Goal: Transaction & Acquisition: Purchase product/service

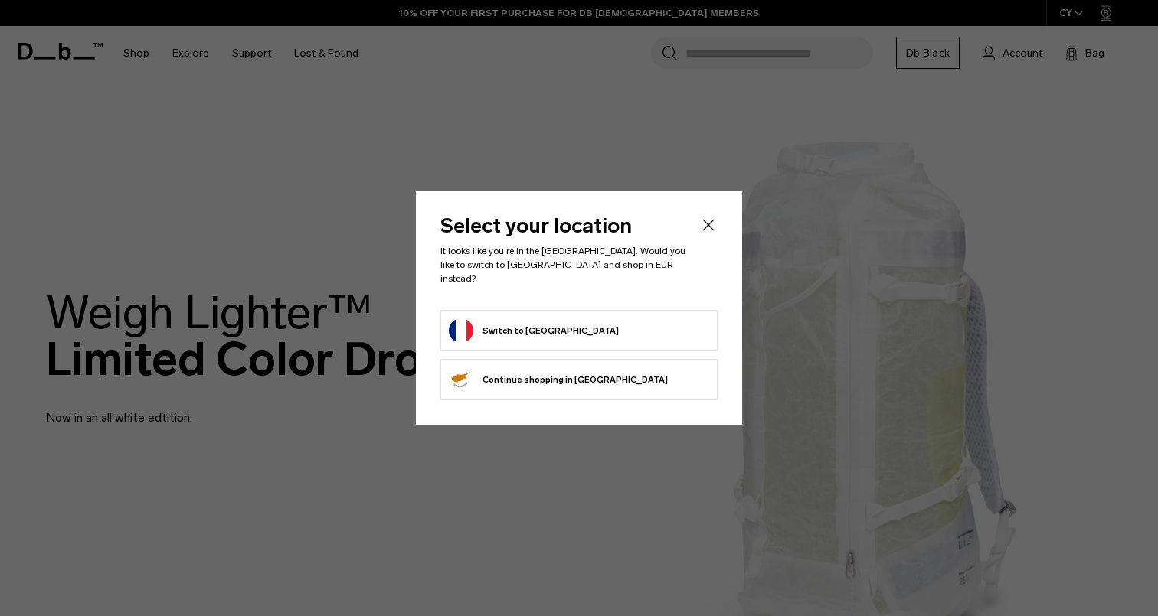
click at [628, 326] on form "Switch to France" at bounding box center [579, 331] width 260 height 25
click at [540, 319] on button "Switch to France" at bounding box center [534, 331] width 170 height 25
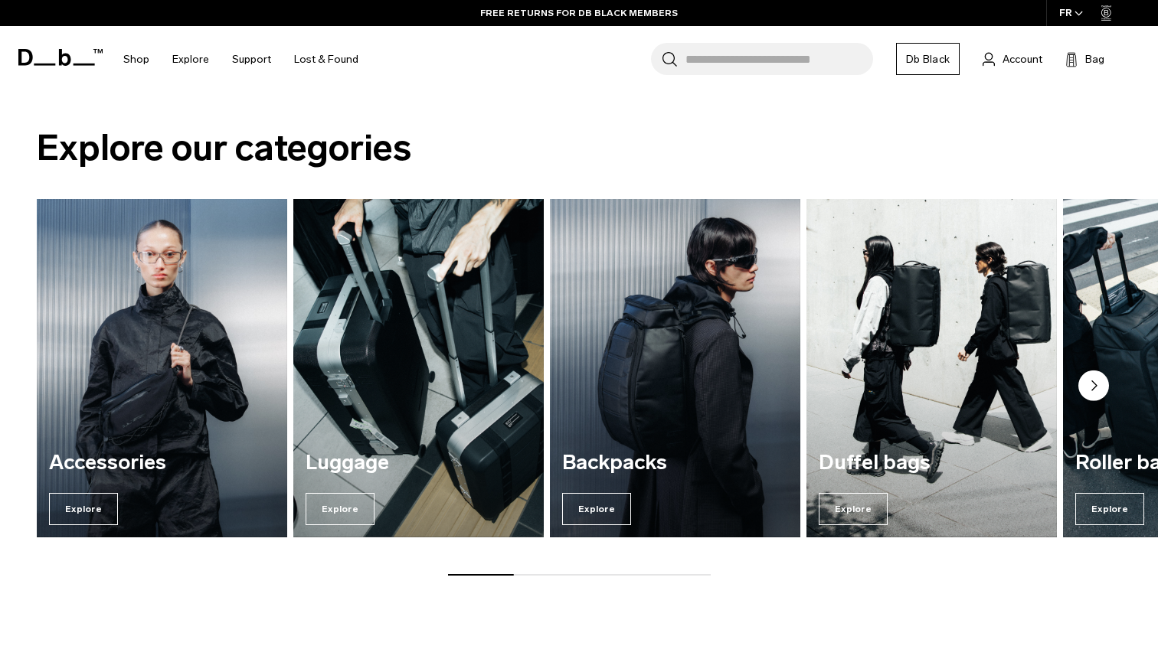
scroll to position [1080, 0]
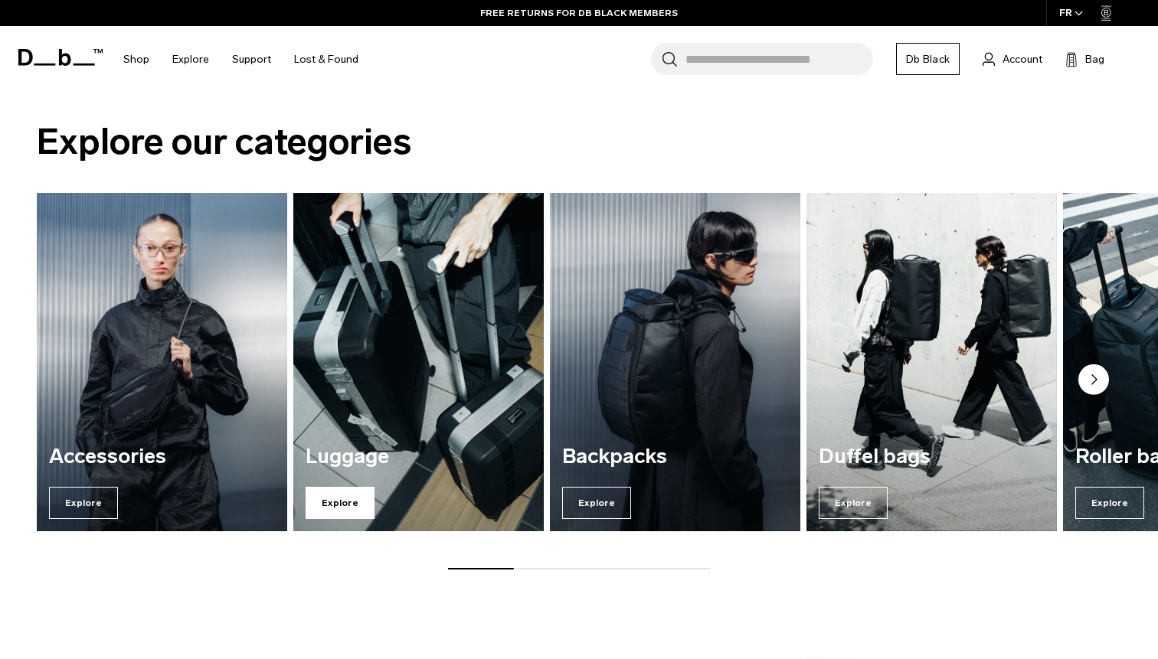
click at [340, 506] on span "Explore" at bounding box center [340, 503] width 69 height 32
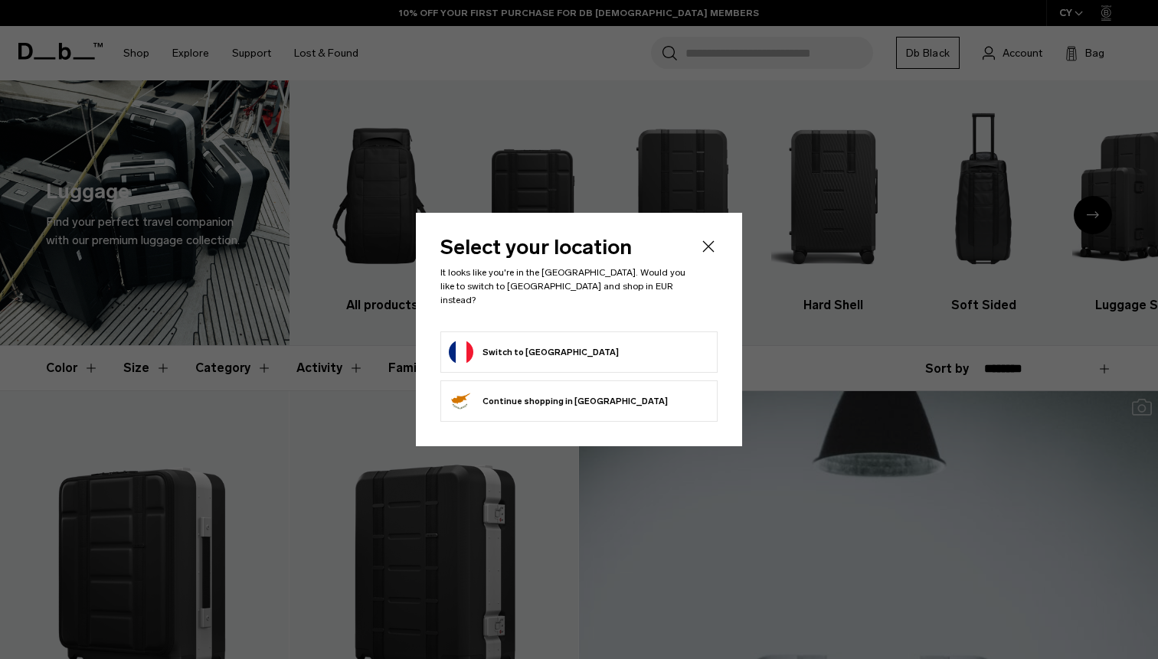
click at [555, 342] on form "Switch to France" at bounding box center [579, 352] width 260 height 25
click at [511, 340] on button "Switch to [GEOGRAPHIC_DATA]" at bounding box center [534, 352] width 170 height 25
click at [511, 340] on button "Switch to France" at bounding box center [534, 352] width 170 height 25
click at [519, 348] on button "Switch to France" at bounding box center [534, 352] width 170 height 25
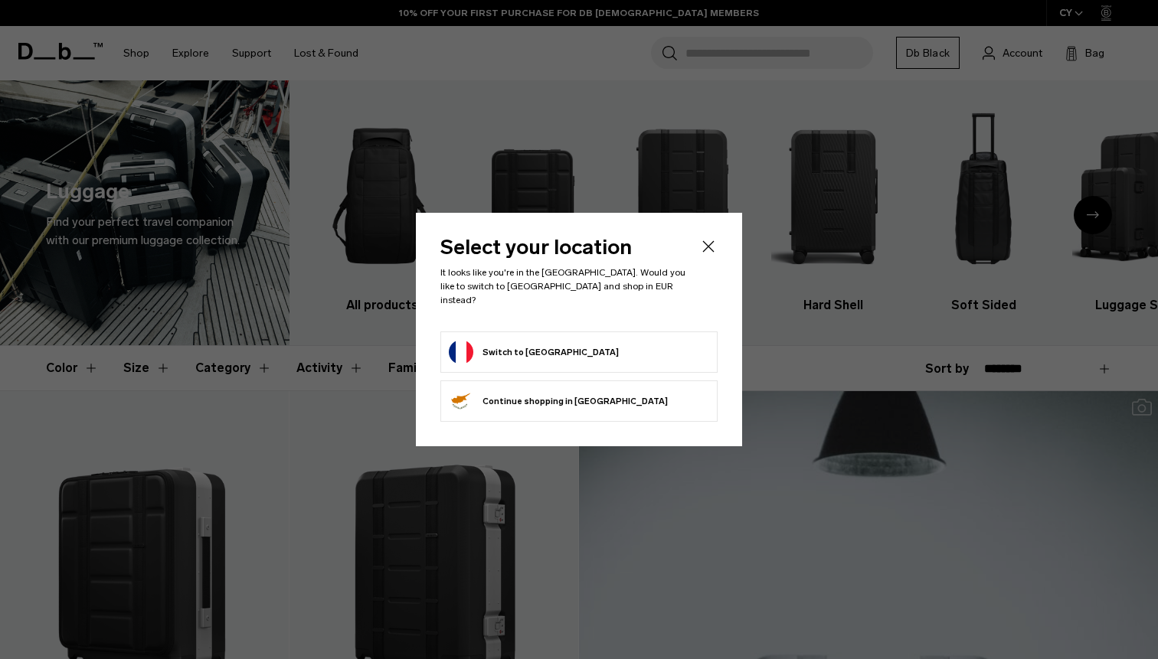
click at [519, 348] on button "Switch to France" at bounding box center [534, 352] width 170 height 25
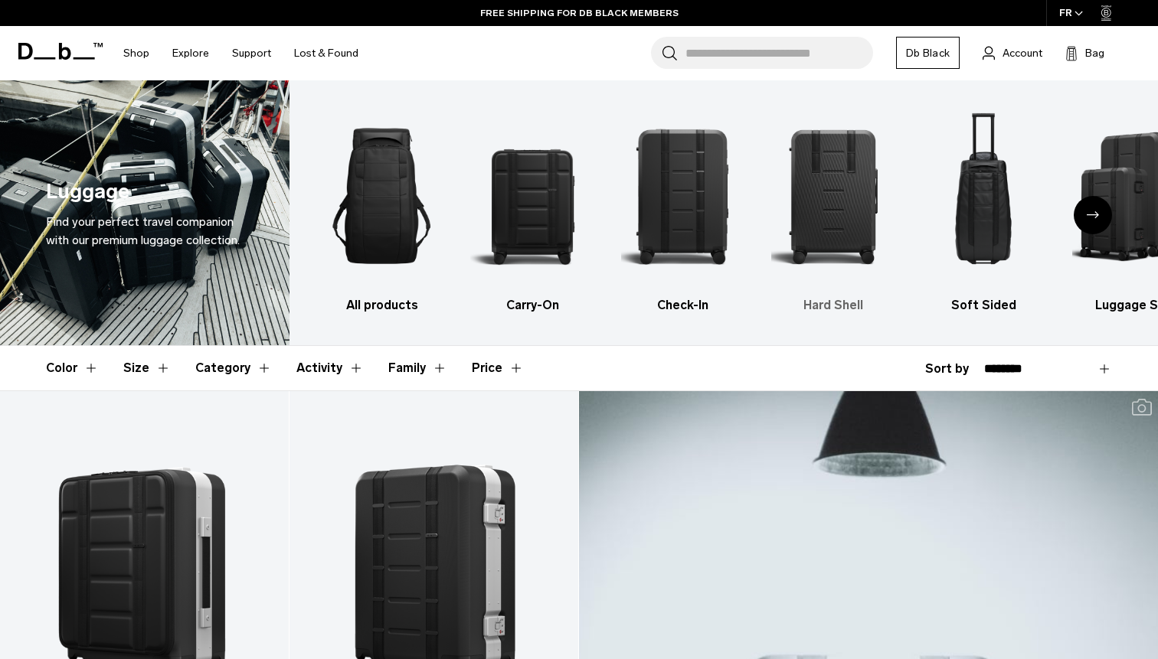
click at [838, 181] on img "4 / 6" at bounding box center [832, 195] width 123 height 185
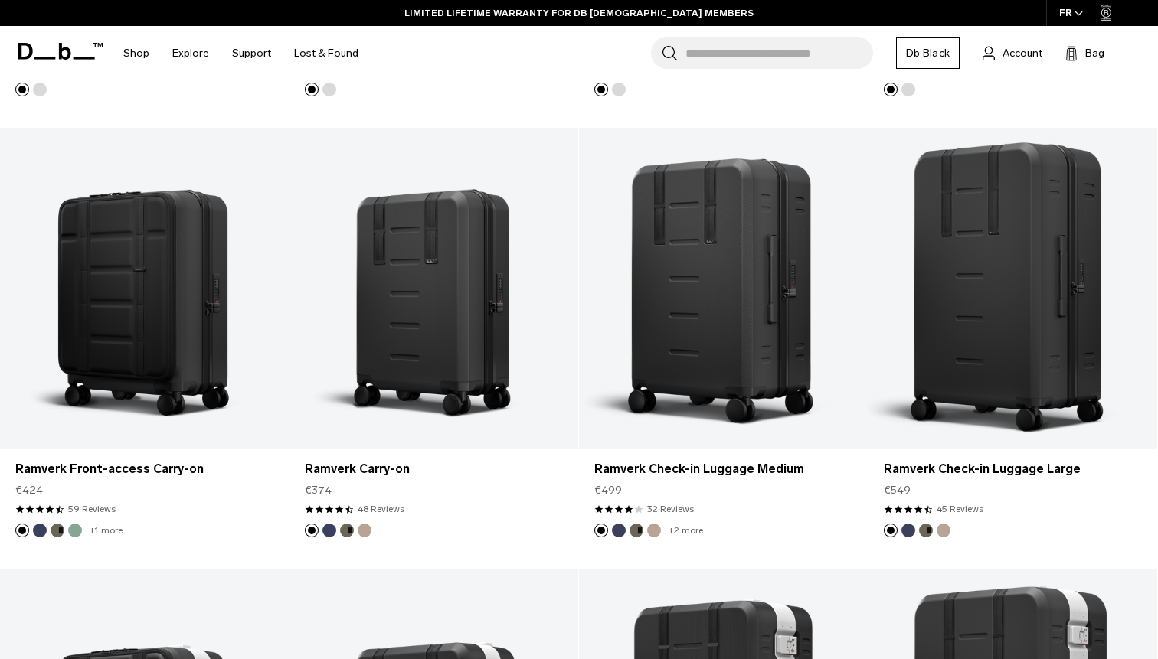
scroll to position [703, 0]
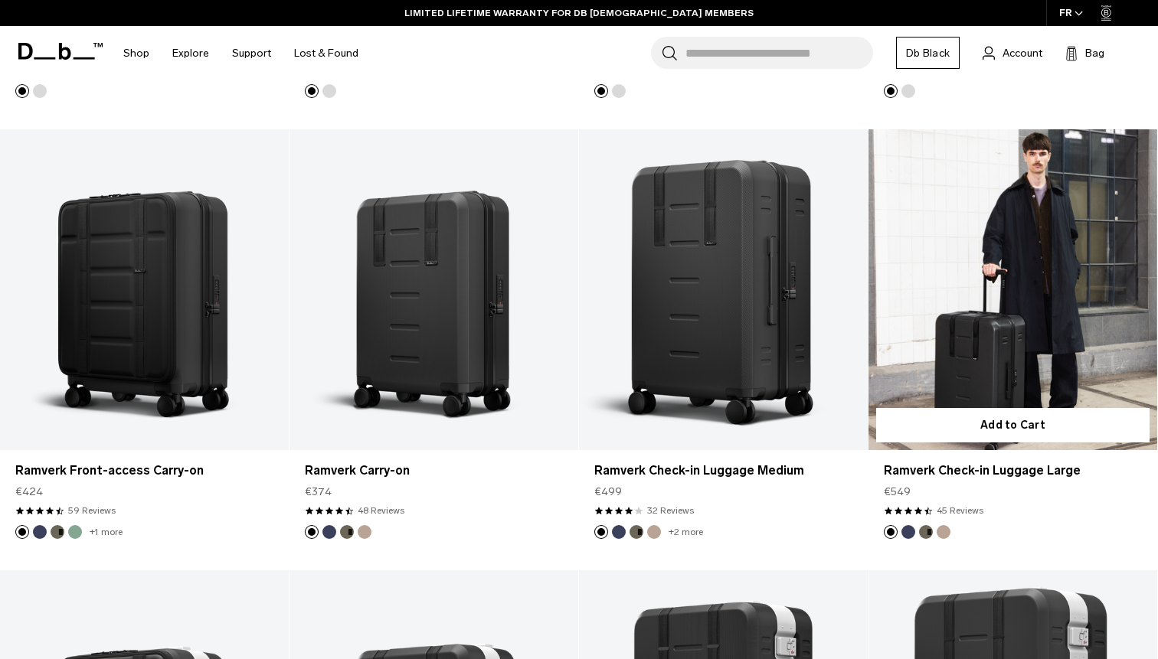
click at [978, 227] on link "Ramverk Check-in Luggage Large" at bounding box center [1012, 289] width 289 height 321
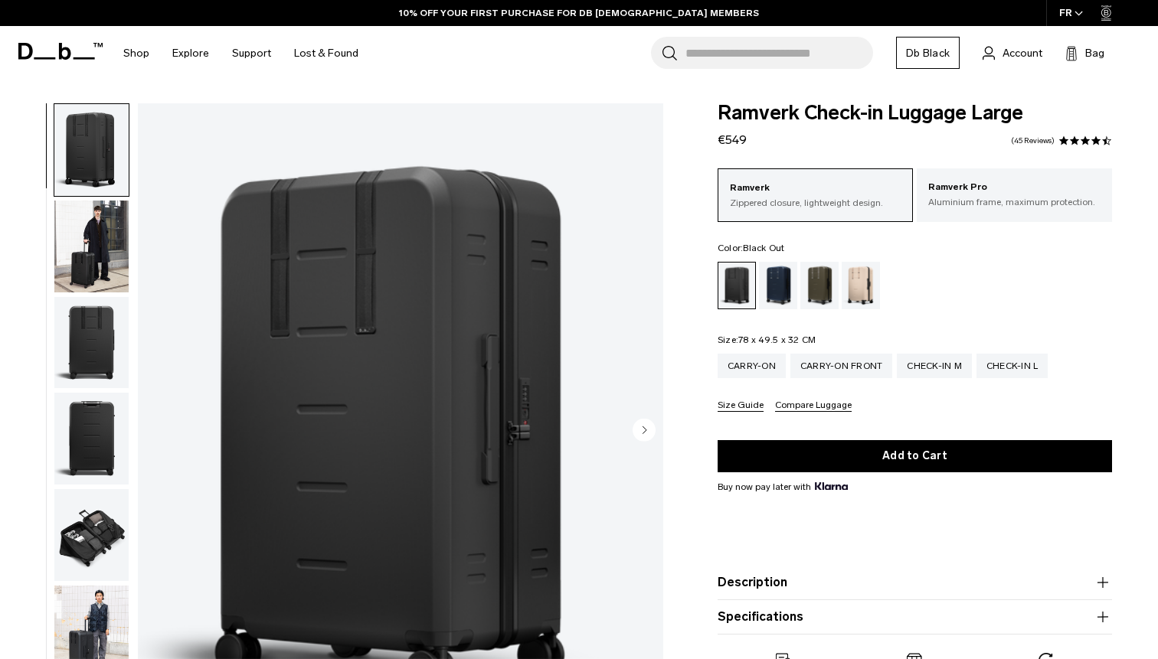
click at [641, 426] on circle "Next slide" at bounding box center [644, 429] width 23 height 23
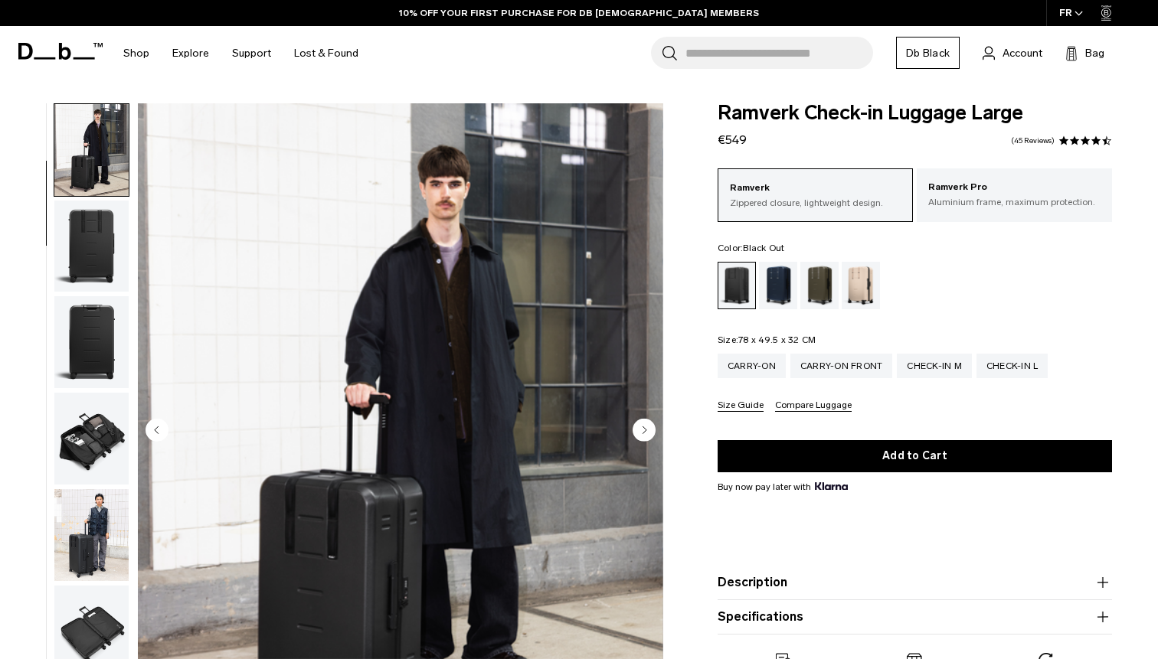
click at [641, 426] on circle "Next slide" at bounding box center [644, 429] width 23 height 23
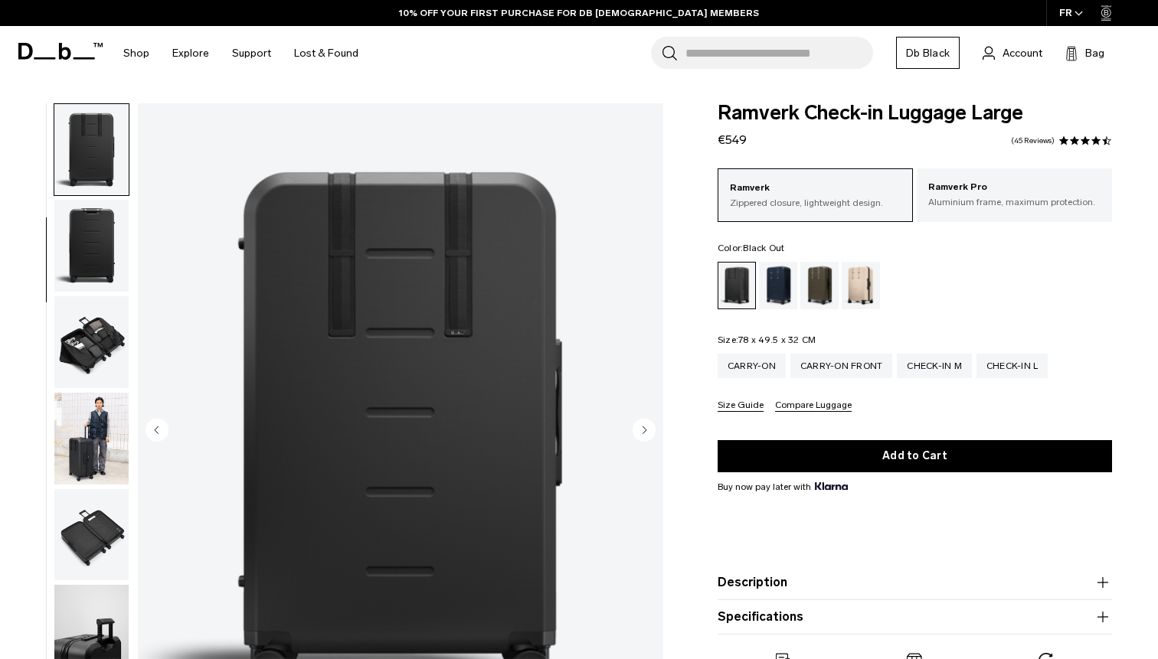
click at [641, 426] on circle "Next slide" at bounding box center [644, 429] width 23 height 23
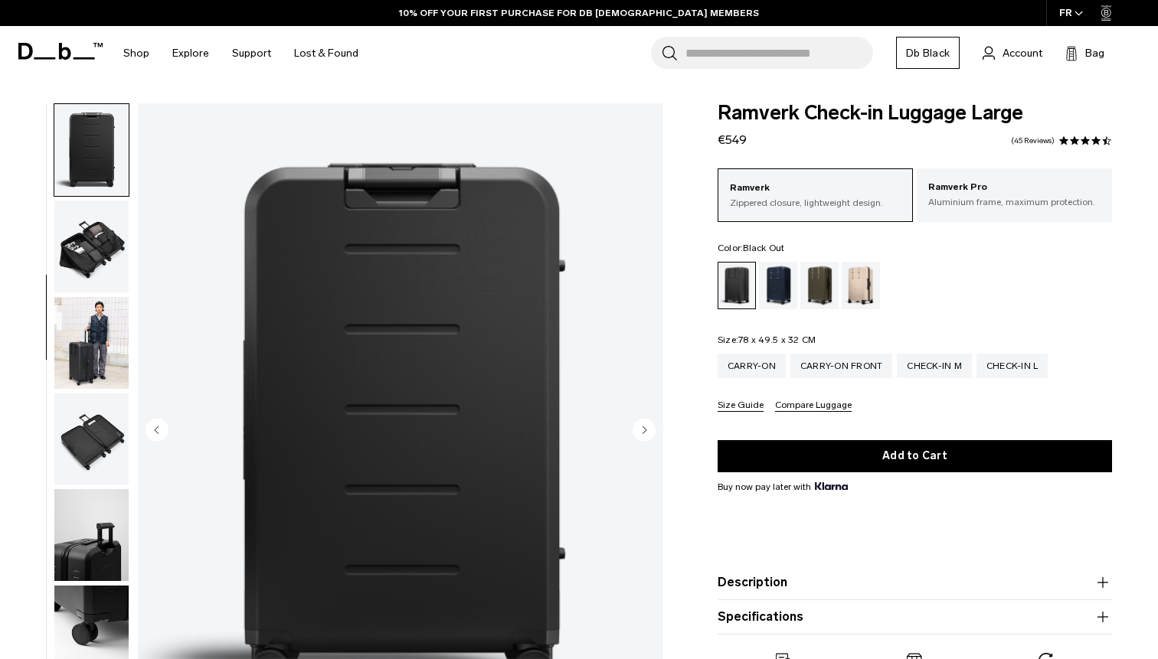
click at [641, 426] on circle "Next slide" at bounding box center [644, 429] width 23 height 23
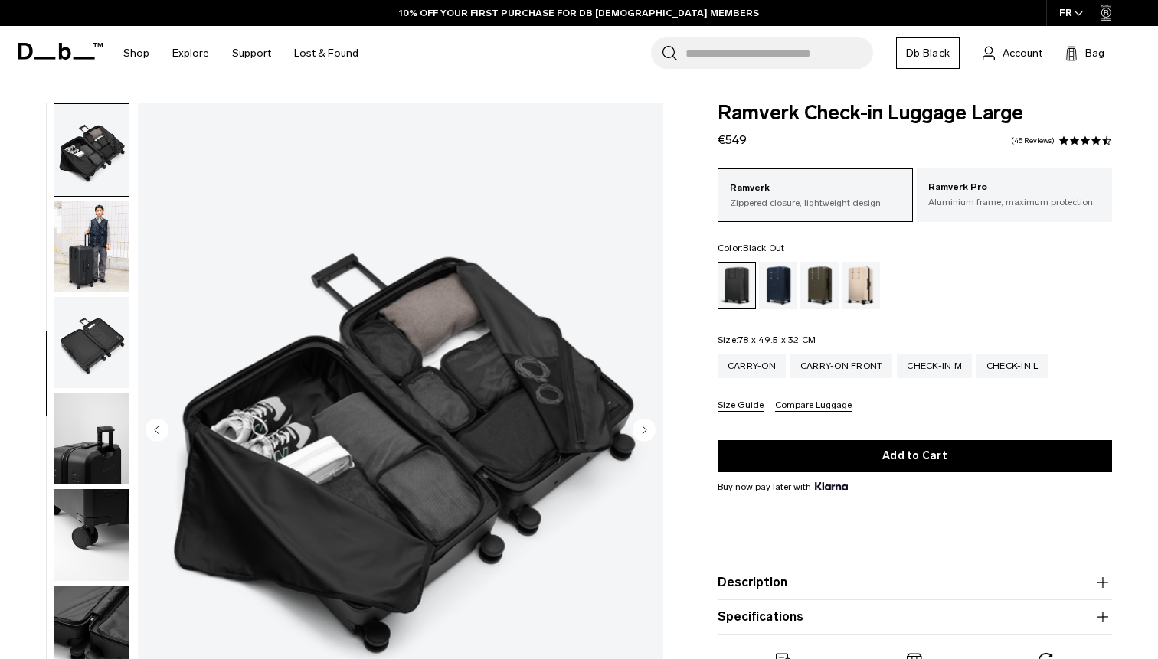
click at [641, 426] on circle "Next slide" at bounding box center [644, 429] width 23 height 23
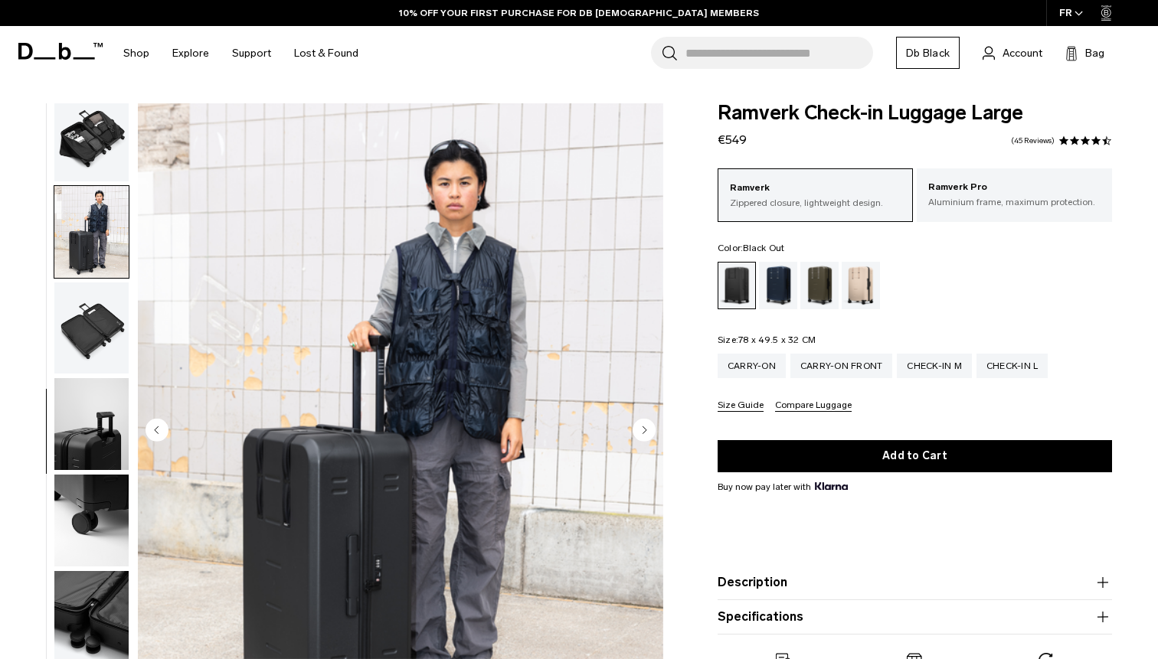
scroll to position [400, 0]
click at [641, 426] on circle "Next slide" at bounding box center [644, 429] width 23 height 23
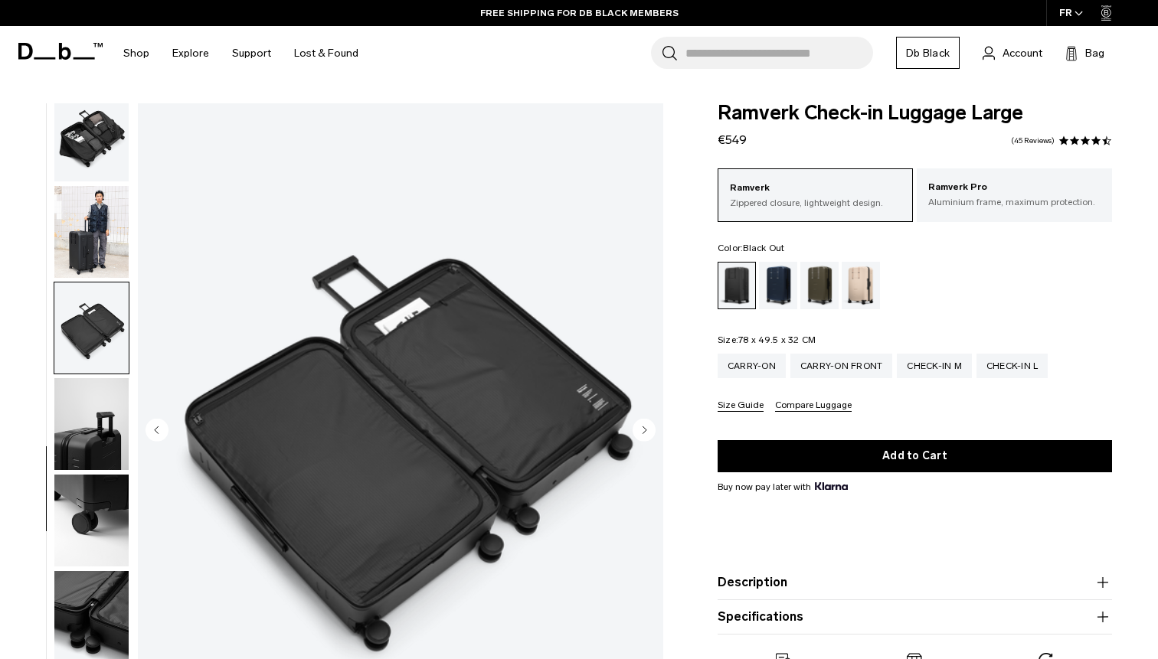
click at [641, 426] on circle "Next slide" at bounding box center [644, 429] width 23 height 23
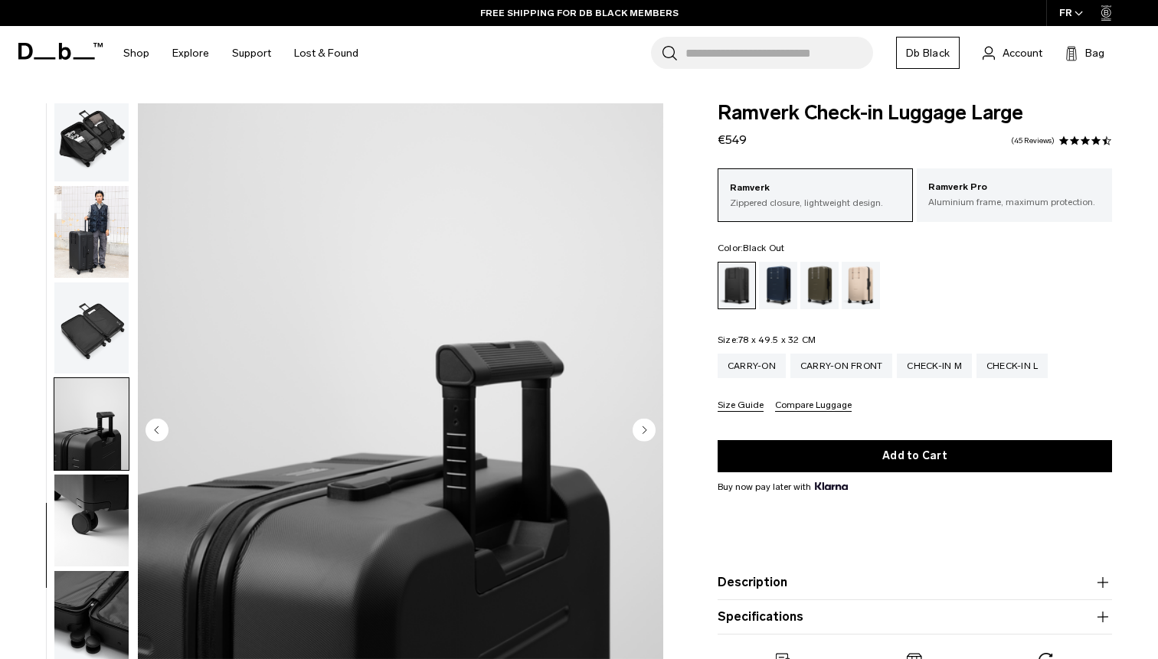
click at [641, 426] on circle "Next slide" at bounding box center [644, 429] width 23 height 23
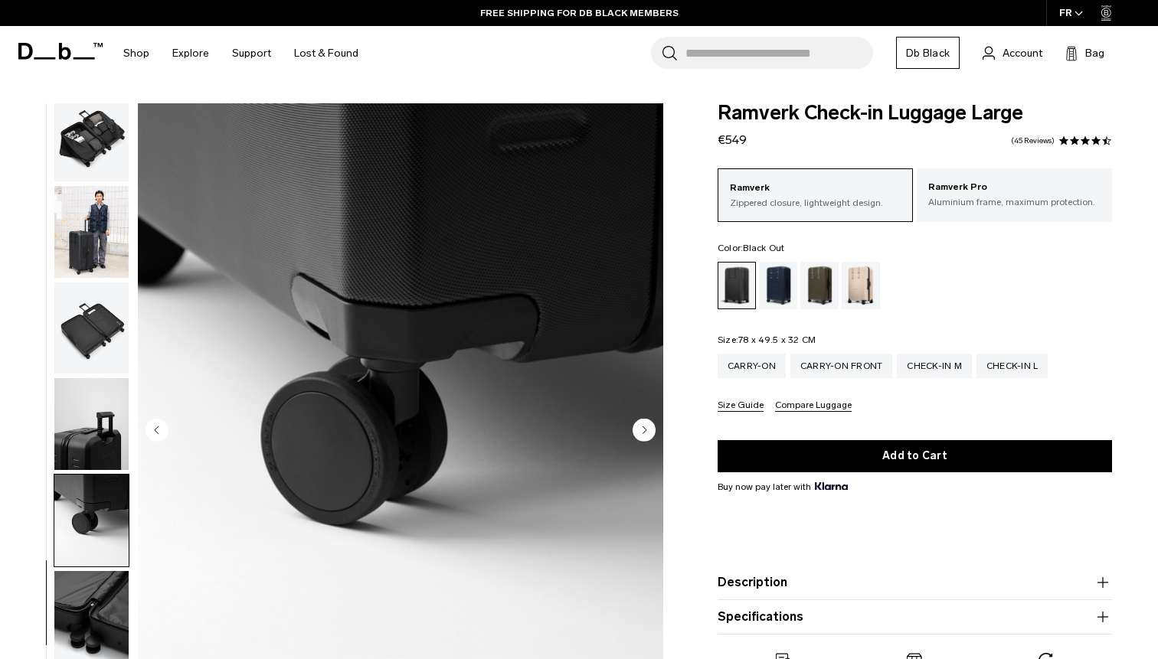
click at [641, 426] on circle "Next slide" at bounding box center [644, 429] width 23 height 23
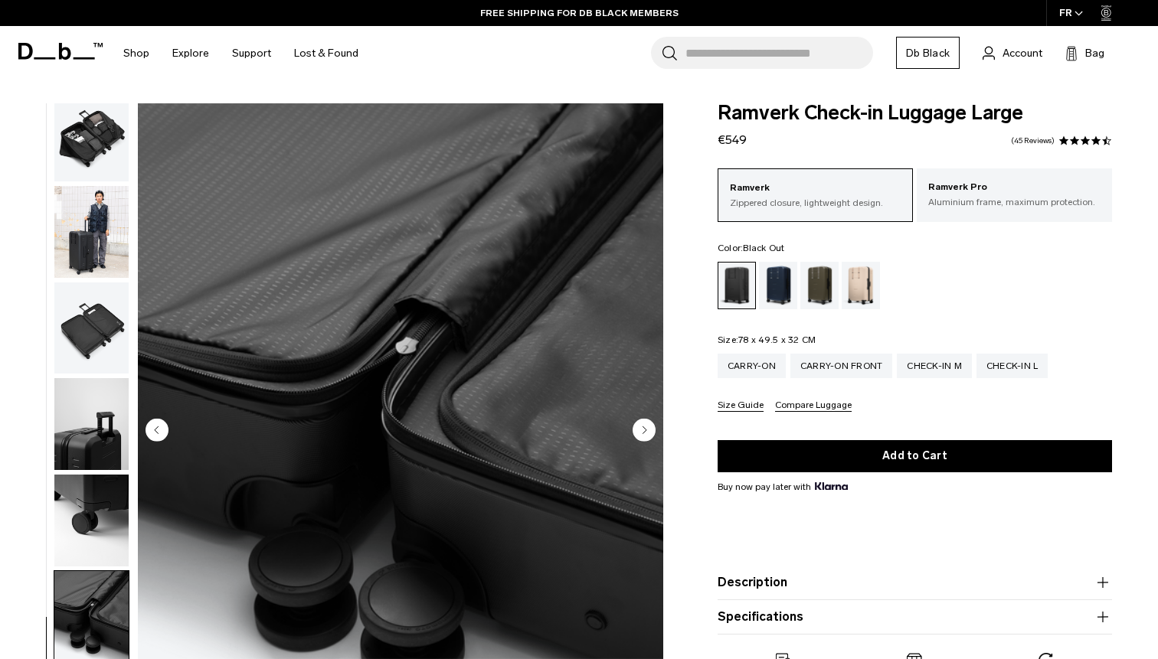
click at [641, 426] on circle "Next slide" at bounding box center [644, 429] width 23 height 23
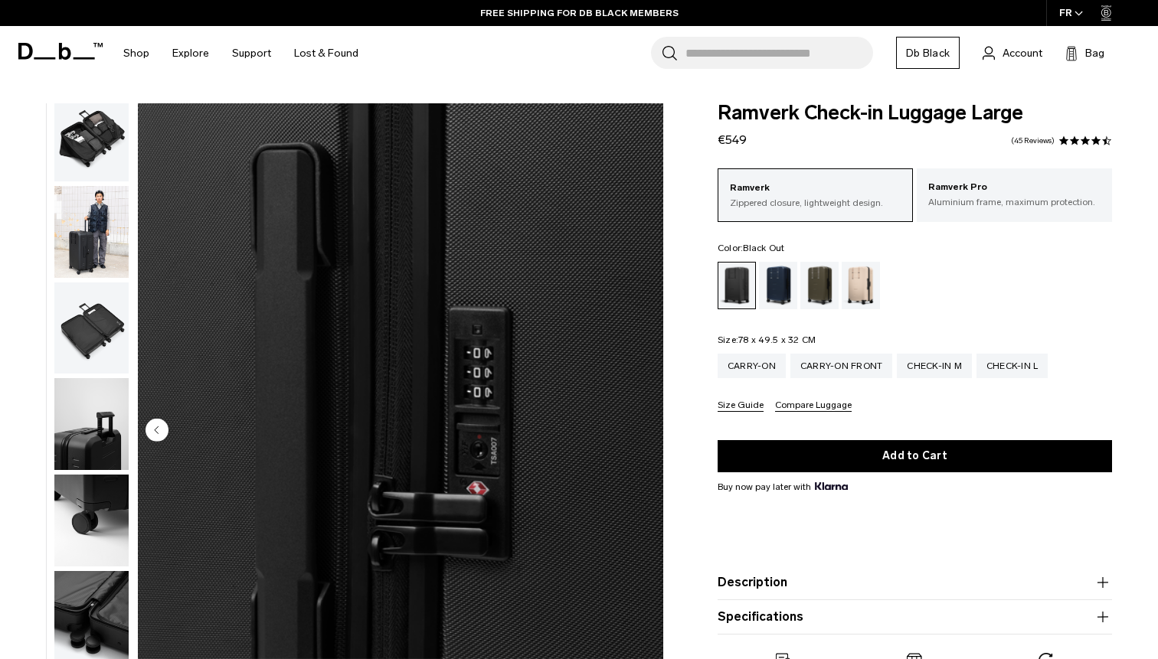
click at [641, 426] on img "11 / 11" at bounding box center [400, 431] width 525 height 656
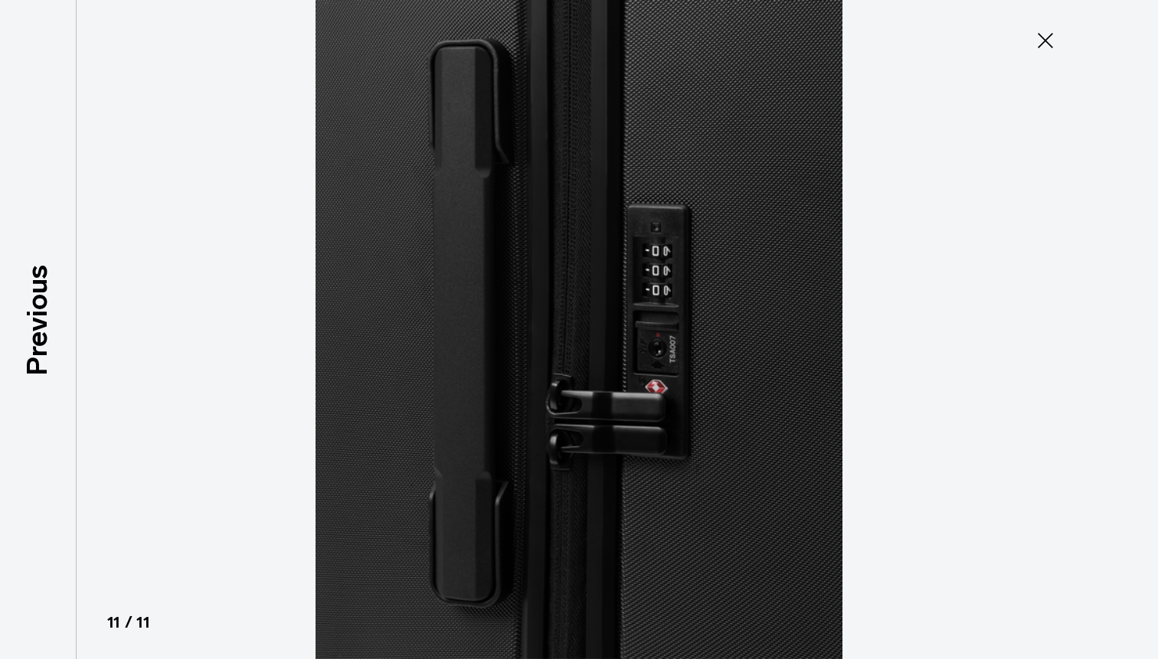
click at [641, 426] on img at bounding box center [578, 329] width 689 height 659
click at [1041, 39] on icon at bounding box center [1045, 40] width 25 height 25
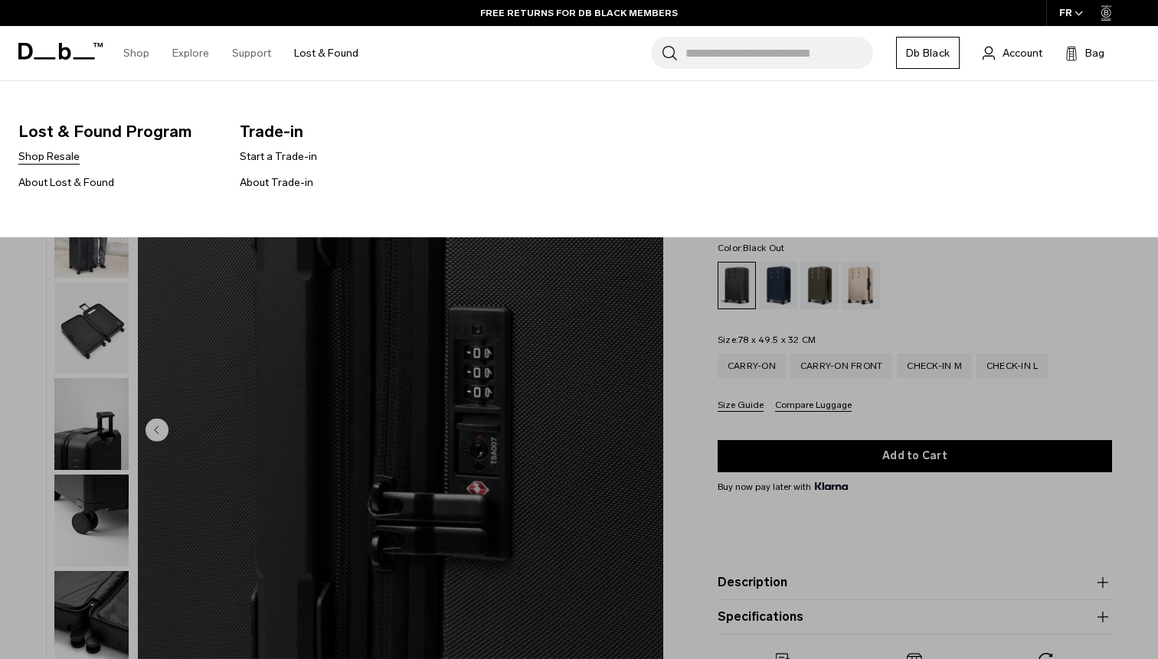
click at [68, 155] on link "Shop Resale" at bounding box center [48, 157] width 61 height 16
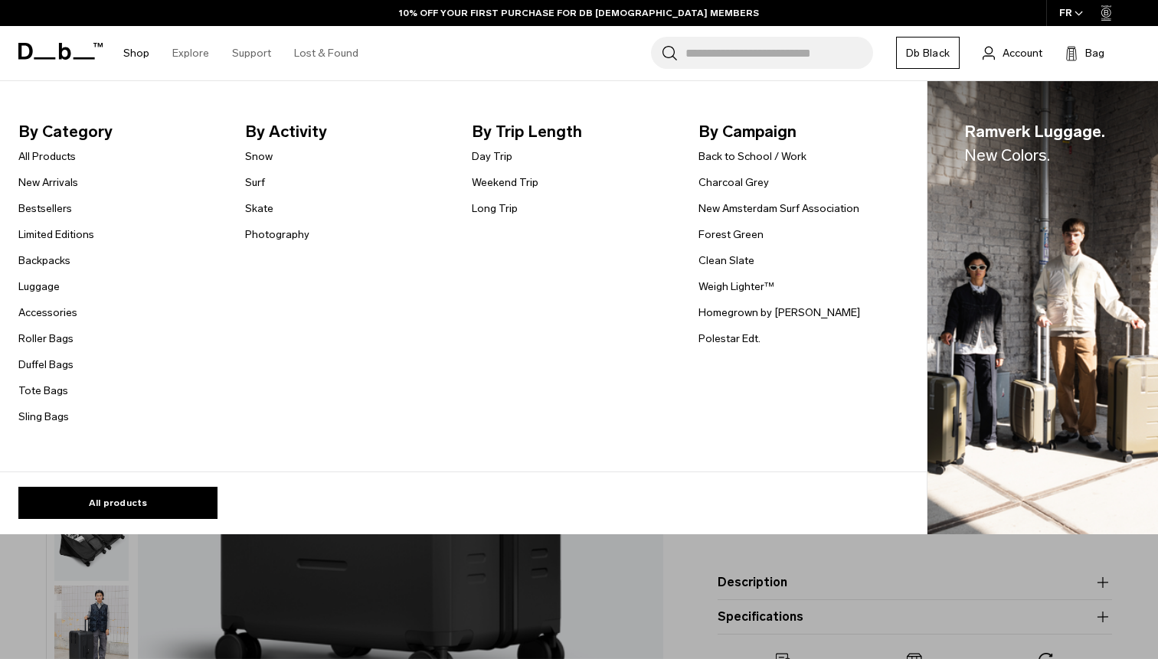
click at [280, 244] on li "Photography" at bounding box center [277, 234] width 64 height 18
click at [289, 241] on link "Photography" at bounding box center [277, 235] width 64 height 16
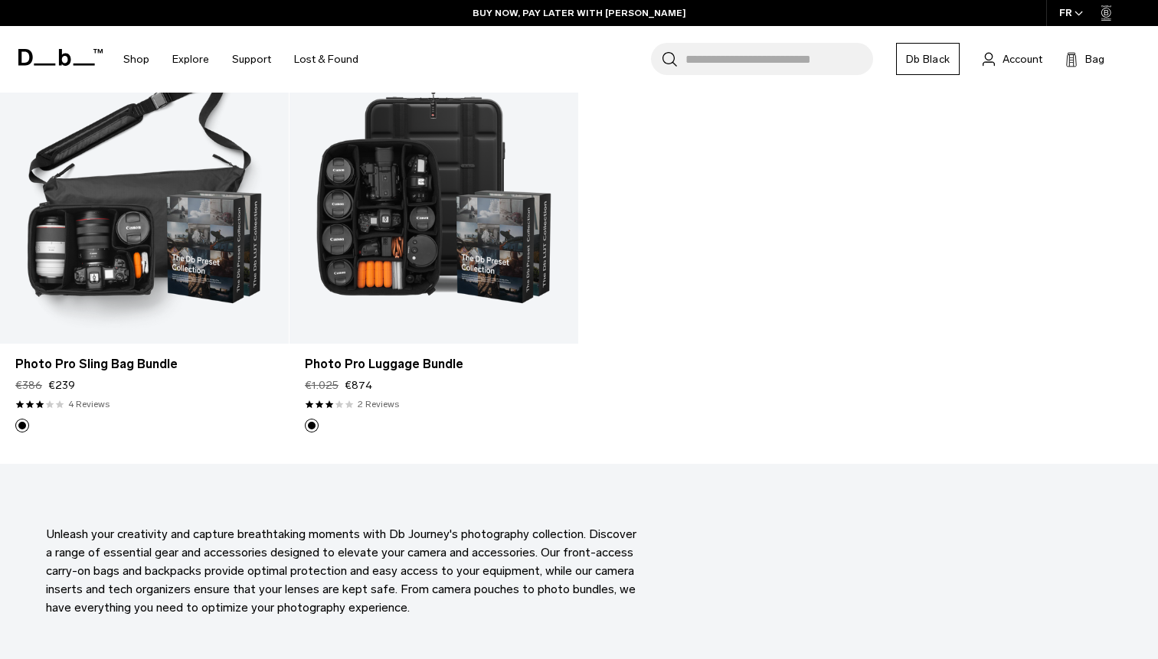
scroll to position [3007, 0]
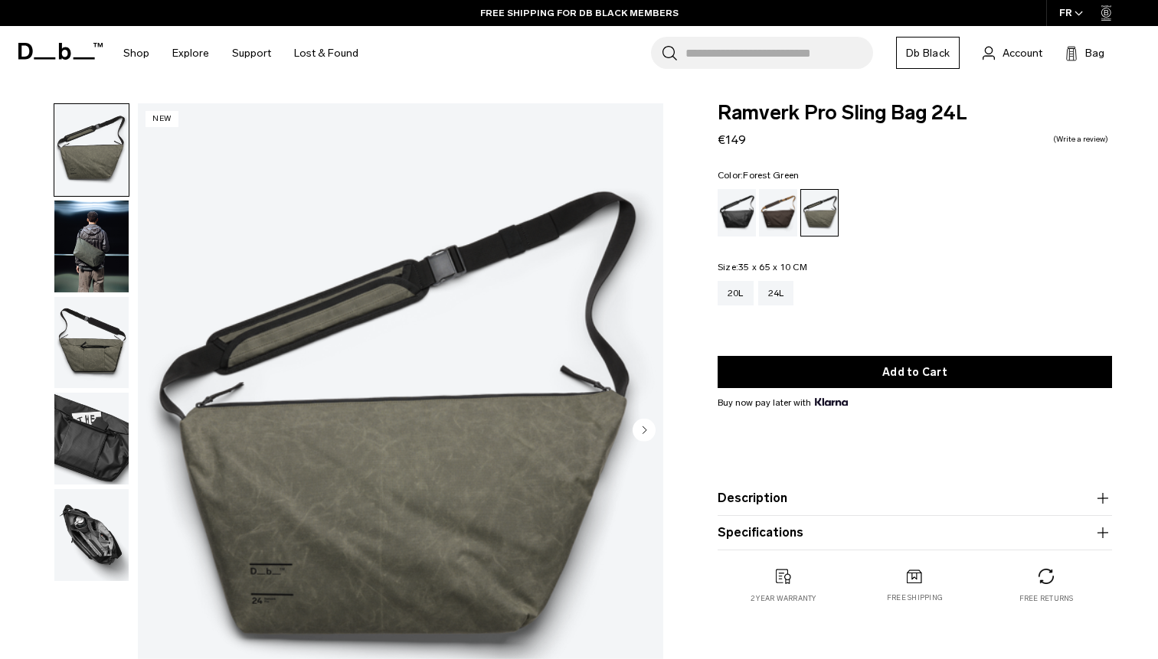
click at [650, 430] on circle "Next slide" at bounding box center [644, 429] width 23 height 23
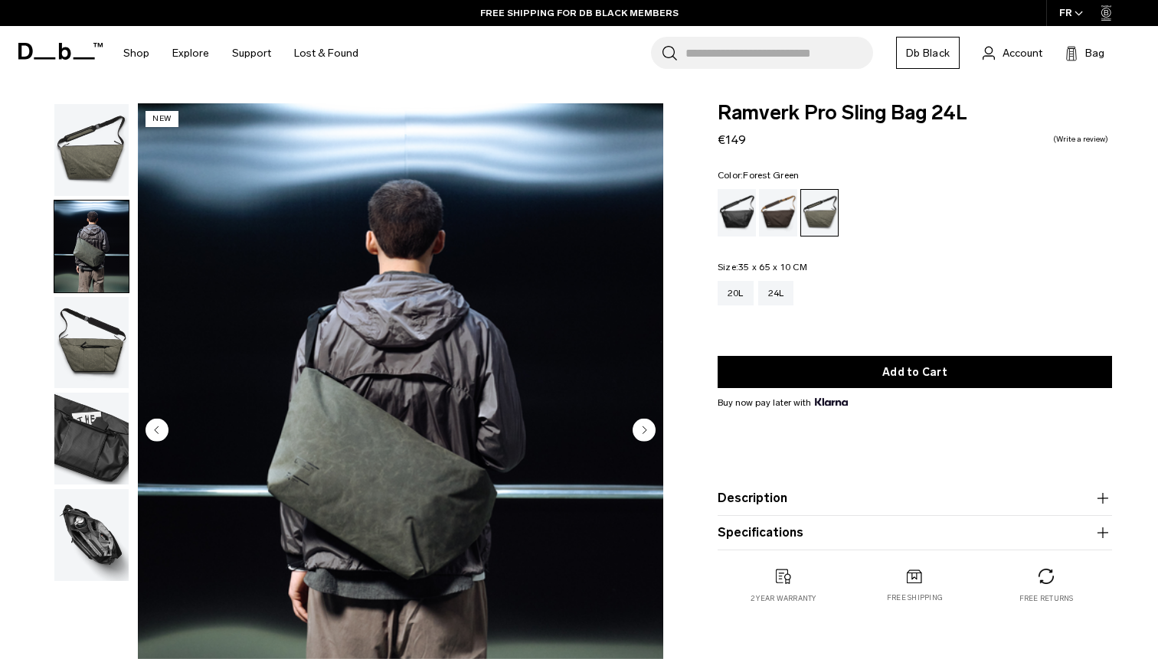
click at [650, 430] on circle "Next slide" at bounding box center [644, 429] width 23 height 23
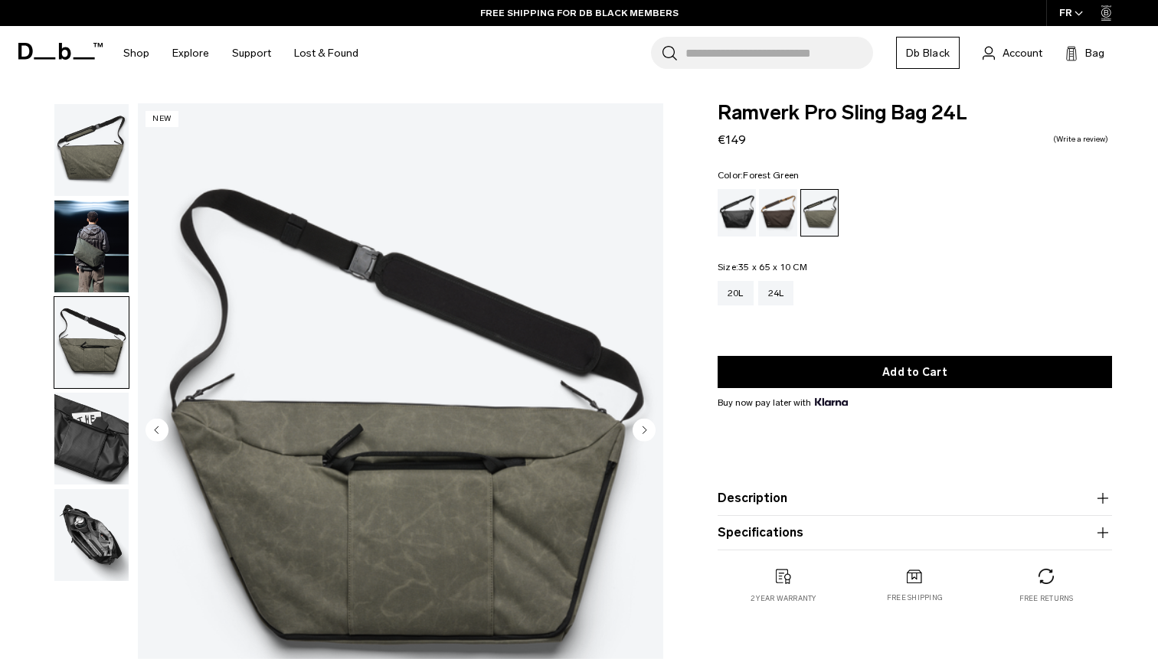
click at [650, 430] on circle "Next slide" at bounding box center [644, 429] width 23 height 23
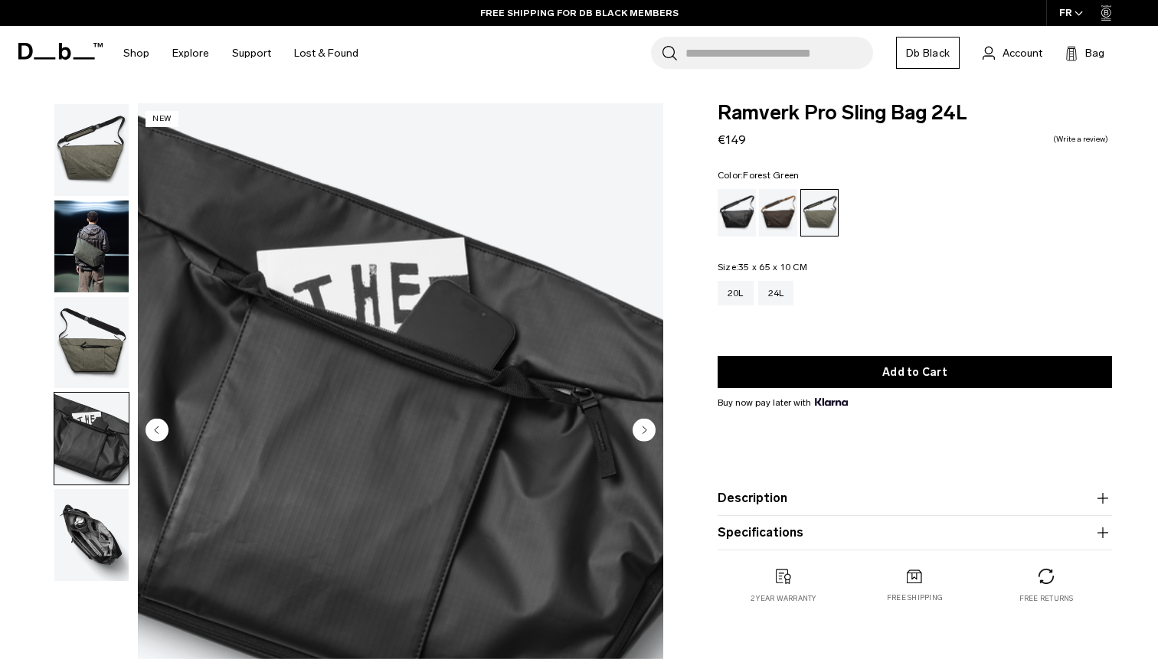
click at [650, 430] on circle "Next slide" at bounding box center [644, 429] width 23 height 23
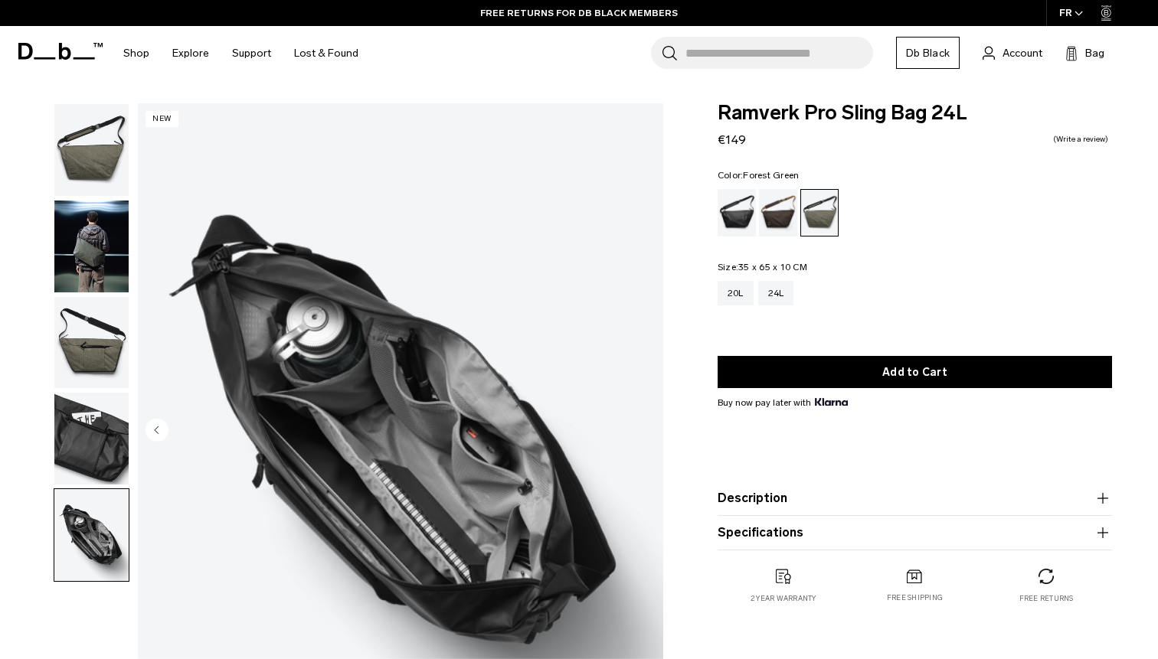
click at [650, 430] on img "5 / 5" at bounding box center [400, 431] width 525 height 656
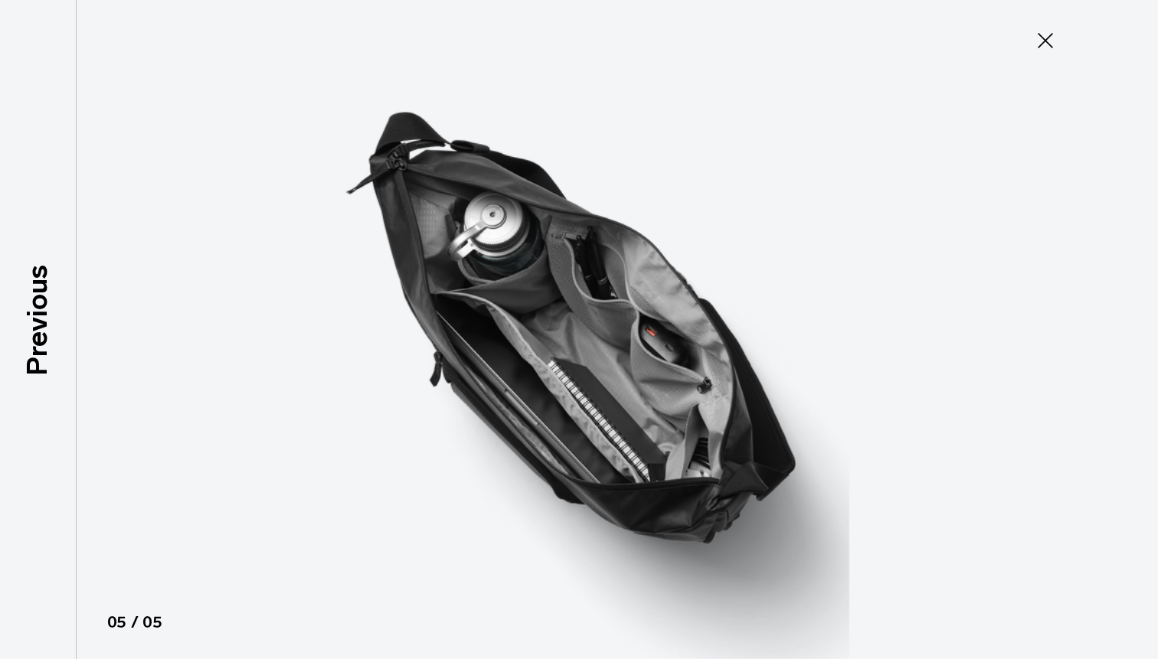
click at [650, 430] on img at bounding box center [578, 329] width 689 height 659
click at [1049, 40] on icon at bounding box center [1045, 40] width 25 height 25
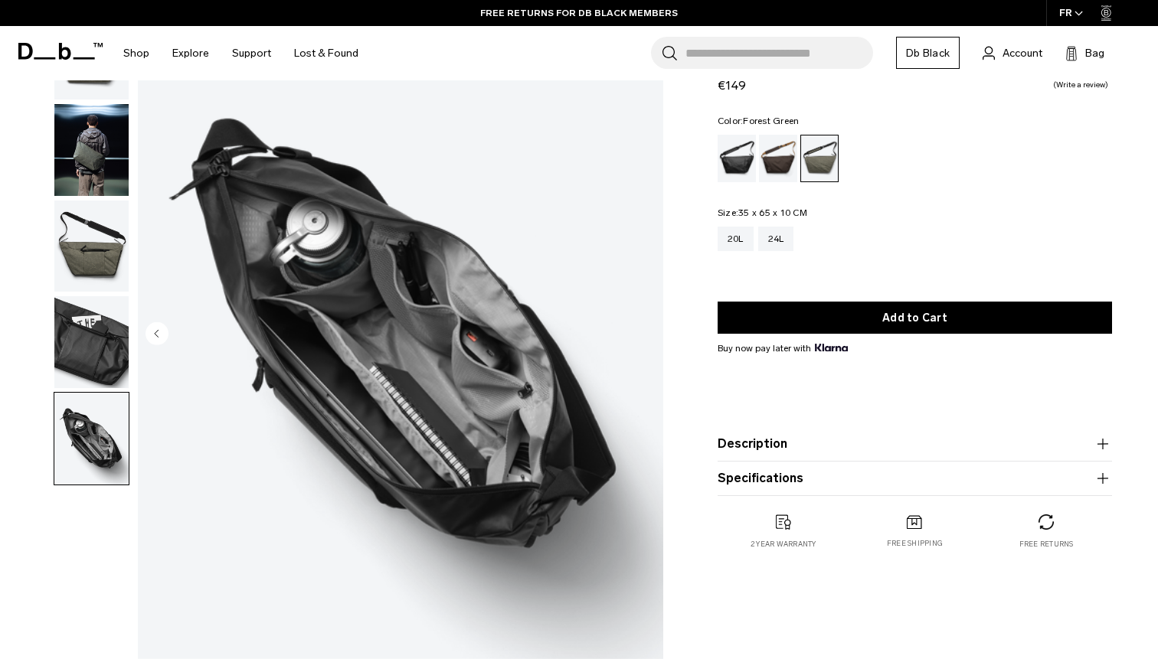
scroll to position [100, 0]
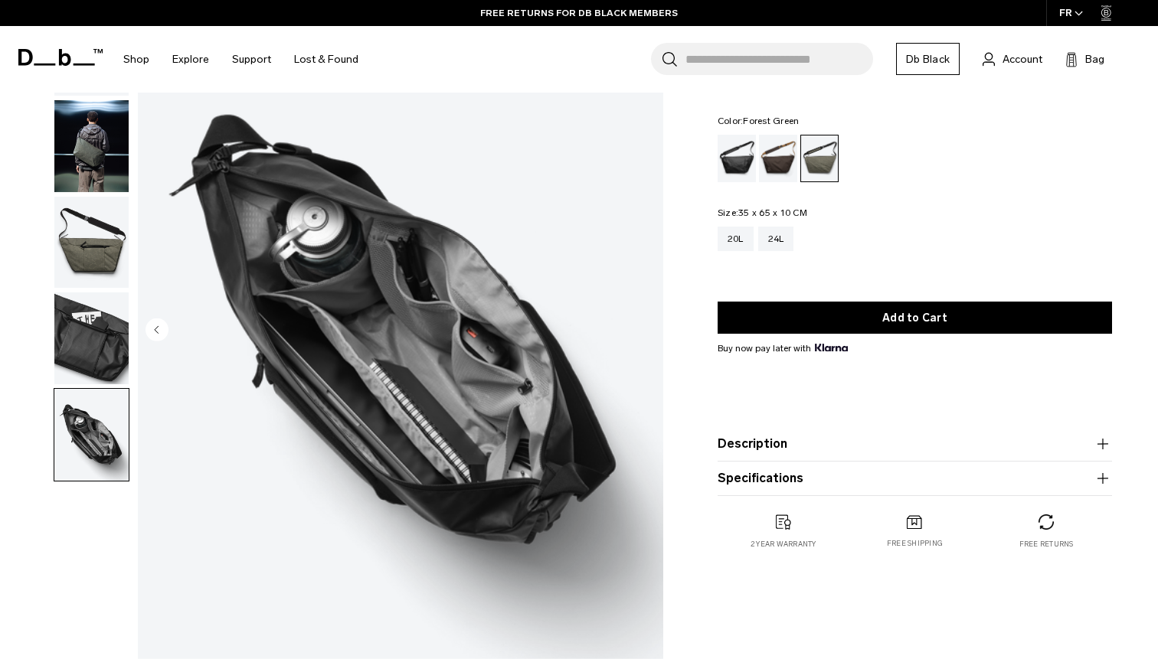
click at [96, 162] on img "button" at bounding box center [91, 146] width 74 height 92
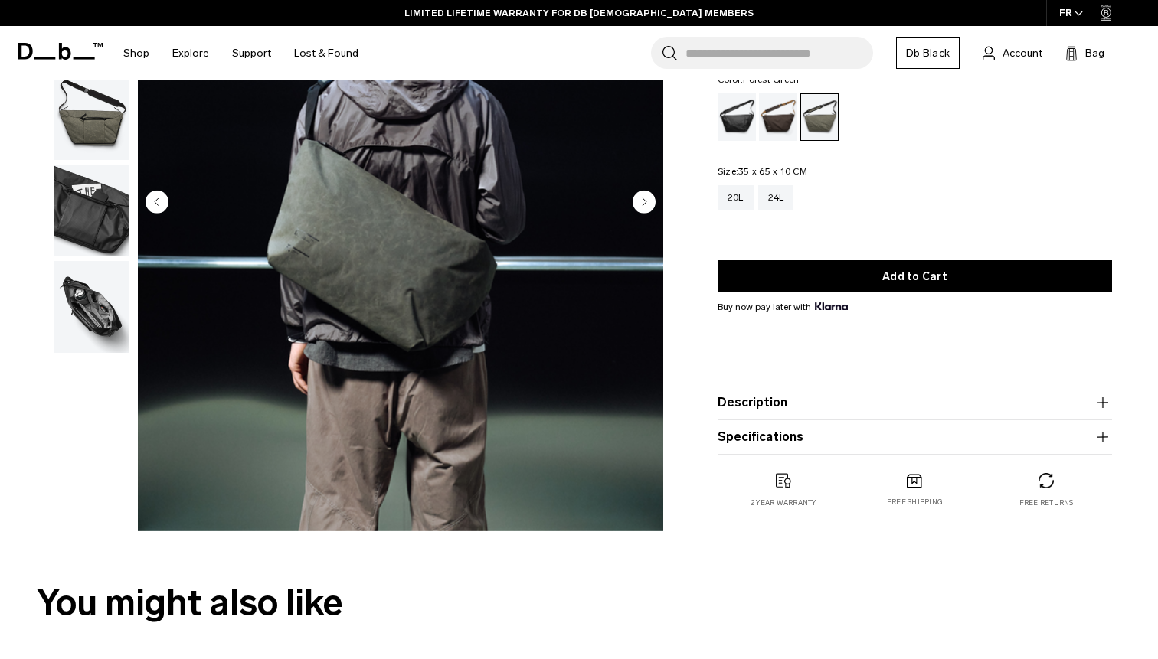
scroll to position [0, 0]
